Goal: Task Accomplishment & Management: Manage account settings

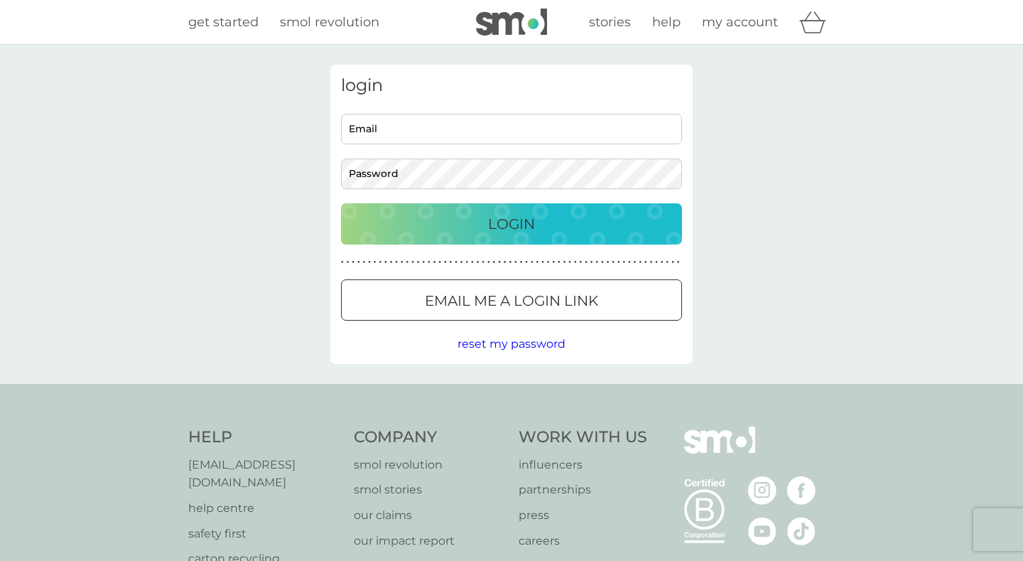
click at [556, 128] on input "Email" at bounding box center [511, 129] width 341 height 31
type input "[PERSON_NAME][EMAIL_ADDRESS][PERSON_NAME][DOMAIN_NAME]"
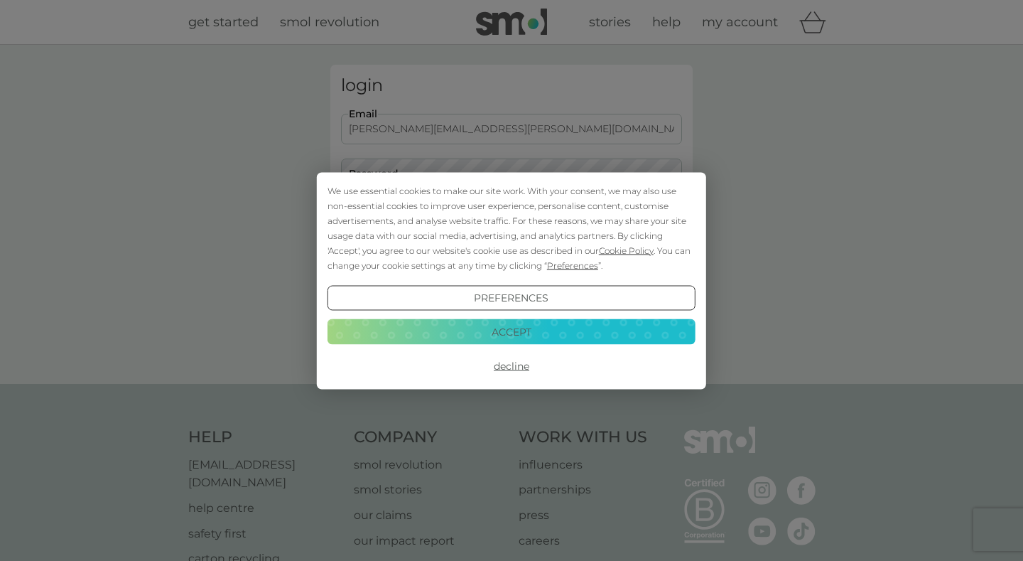
click at [450, 173] on div "We use essential cookies to make our site work. With your consent, we may also …" at bounding box center [511, 280] width 389 height 217
click at [513, 367] on button "Decline" at bounding box center [512, 366] width 368 height 26
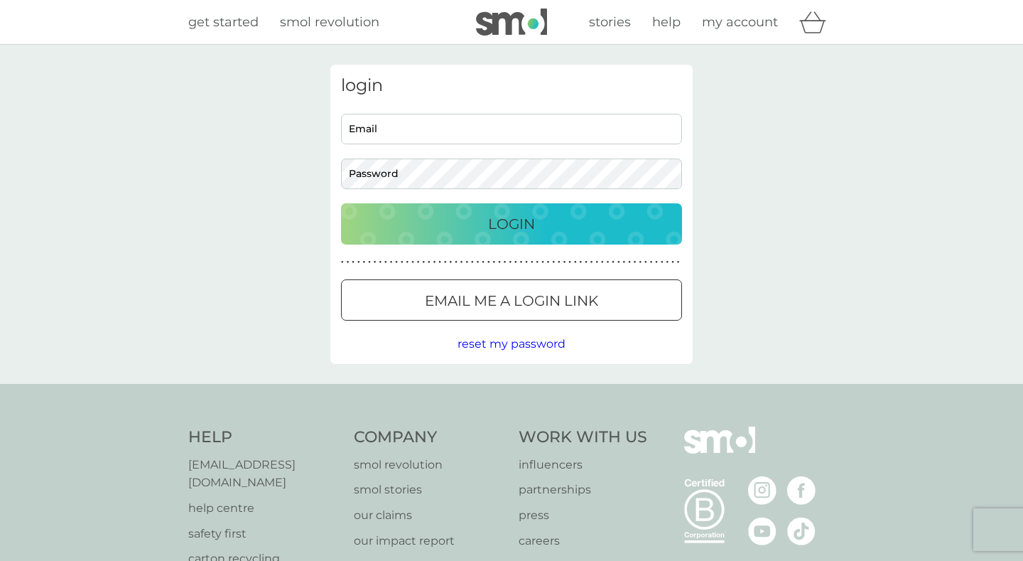
click at [443, 128] on input "Email" at bounding box center [511, 129] width 341 height 31
type input "[PERSON_NAME][EMAIL_ADDRESS][PERSON_NAME][DOMAIN_NAME]"
click at [341, 203] on button "Login" at bounding box center [511, 223] width 341 height 41
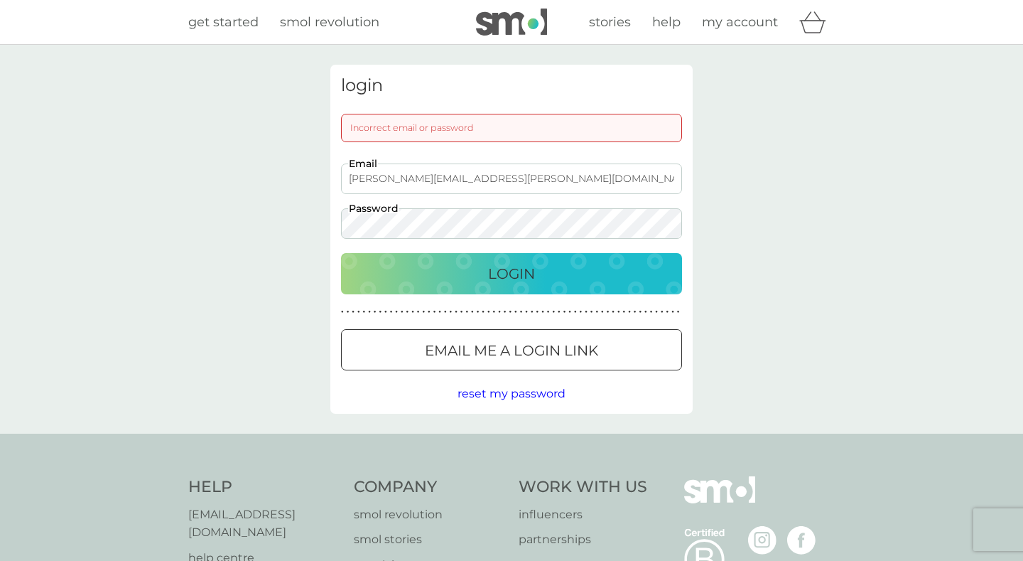
click at [341, 253] on button "Login" at bounding box center [511, 273] width 341 height 41
click at [509, 286] on button "Login" at bounding box center [511, 273] width 341 height 41
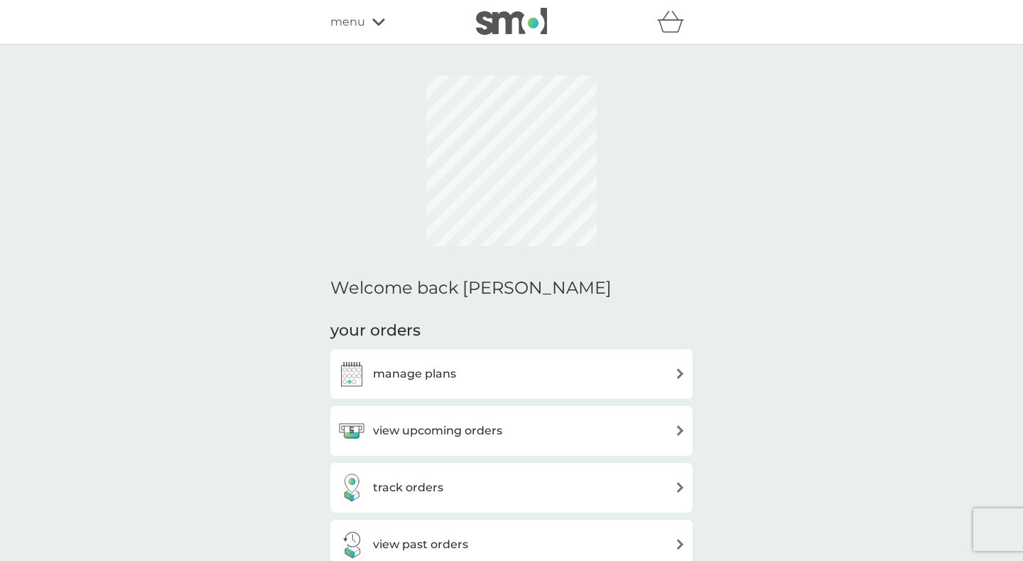
click at [558, 360] on div "manage plans" at bounding box center [512, 374] width 348 height 28
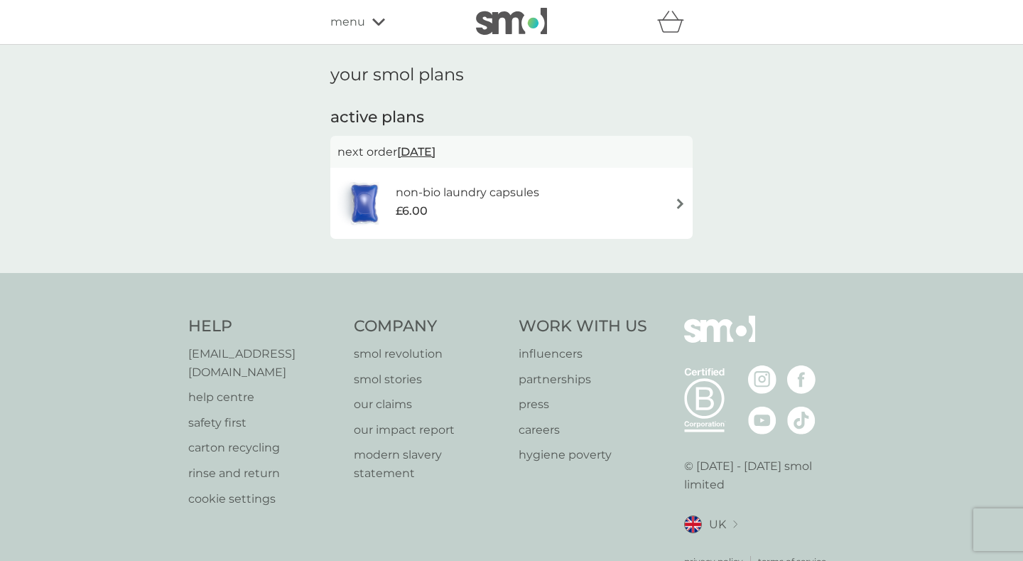
click at [583, 203] on div "non-bio laundry capsules £6.00" at bounding box center [512, 203] width 348 height 50
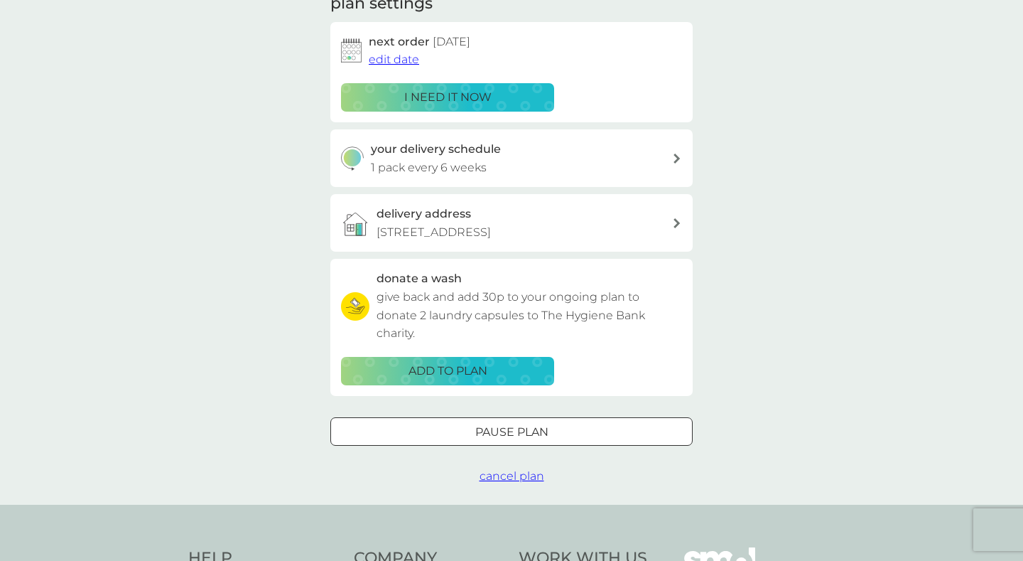
scroll to position [223, 0]
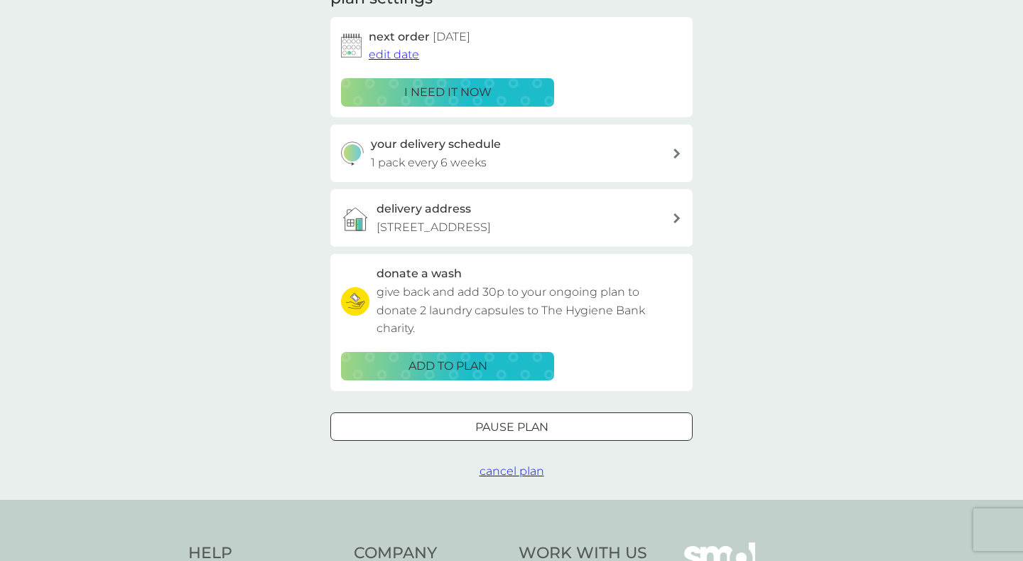
click at [529, 466] on span "cancel plan" at bounding box center [512, 471] width 65 height 14
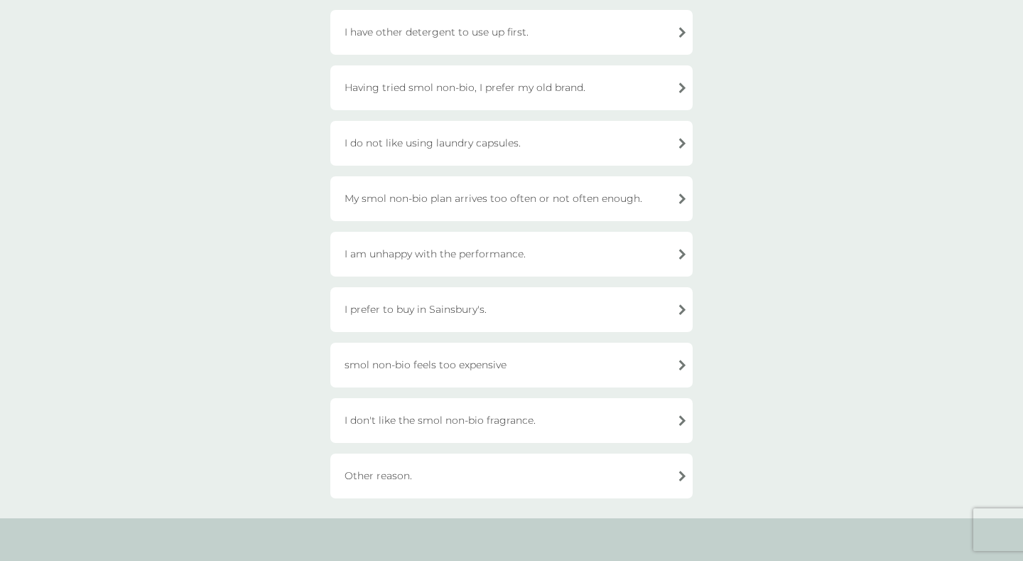
scroll to position [296, 0]
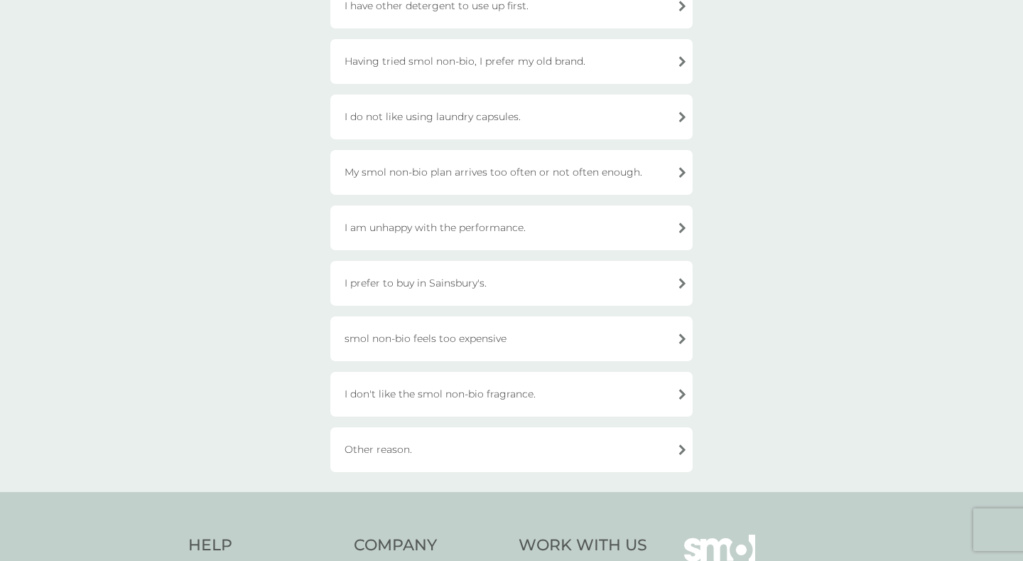
click at [605, 443] on div "Other reason." at bounding box center [511, 449] width 362 height 45
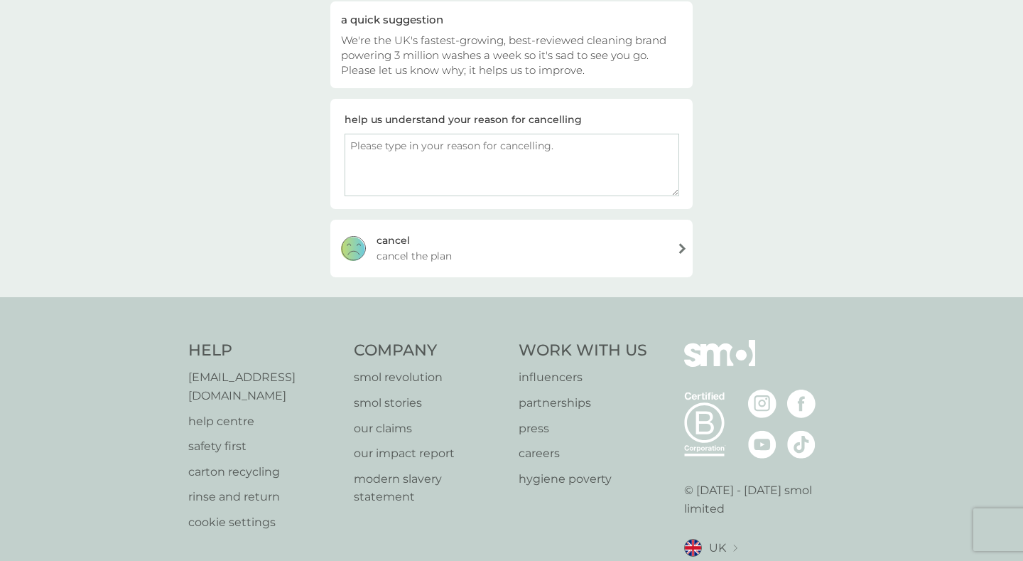
scroll to position [99, 0]
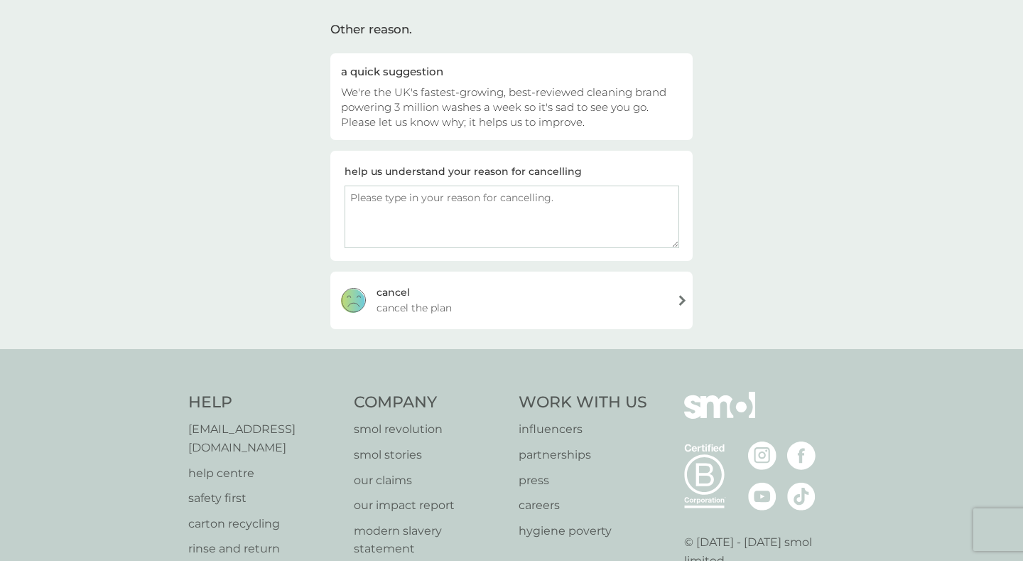
click at [503, 223] on textarea at bounding box center [512, 216] width 335 height 63
type textarea "M"
type textarea "Moving abroad."
click at [469, 293] on div "cancel cancel the plan" at bounding box center [511, 299] width 362 height 57
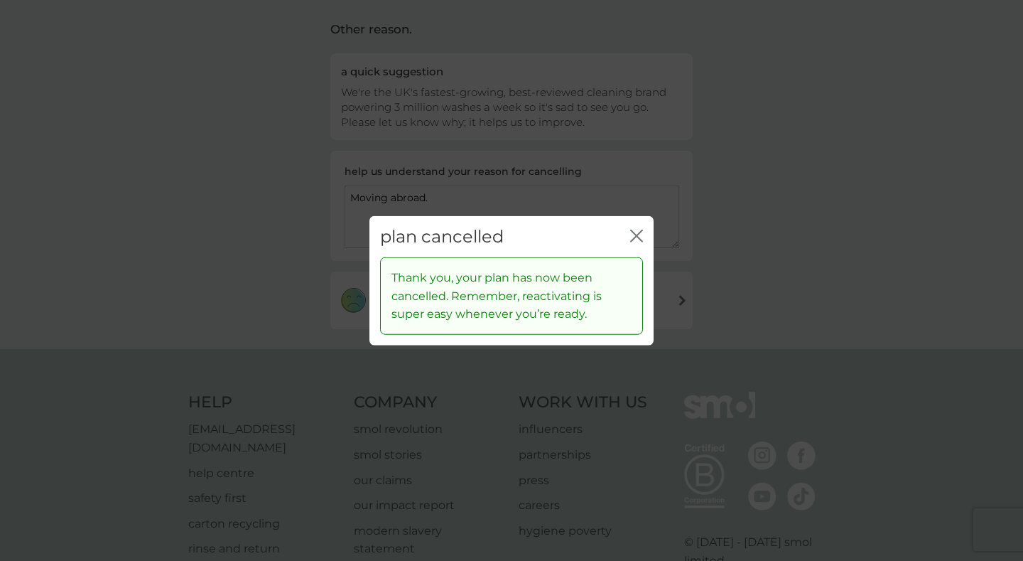
click at [638, 244] on button "close" at bounding box center [636, 236] width 13 height 15
